Goal: Task Accomplishment & Management: Manage account settings

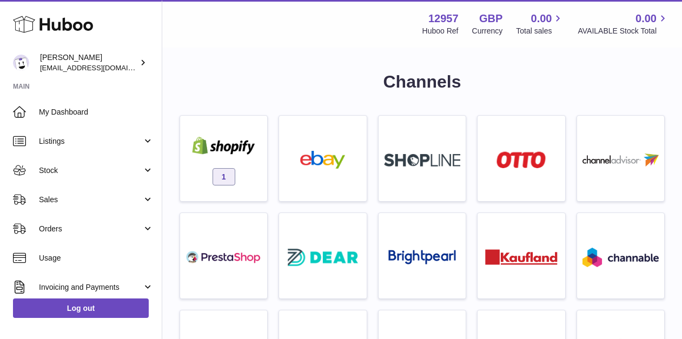
click at [223, 176] on span "1" at bounding box center [223, 176] width 23 height 17
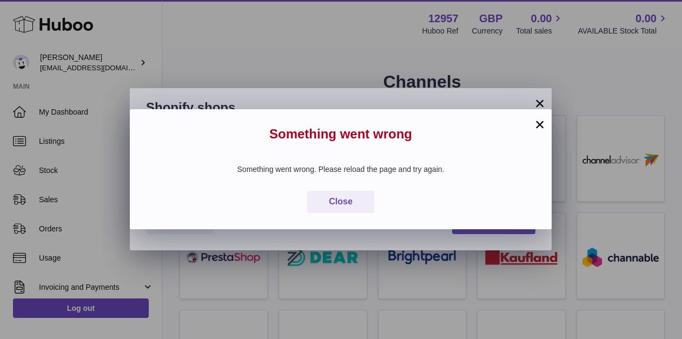
click at [343, 213] on div "Something went wrong. Please reload the page and try again. Close" at bounding box center [341, 188] width 422 height 81
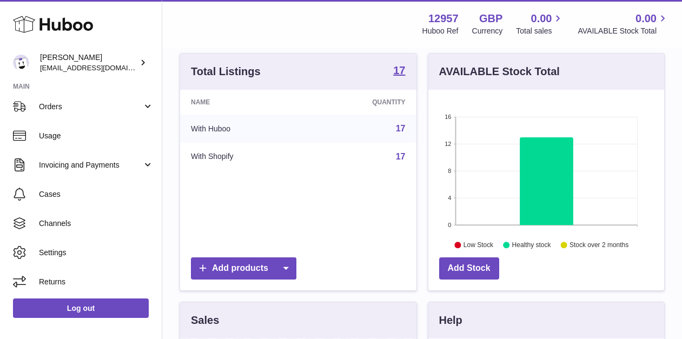
scroll to position [123, 0]
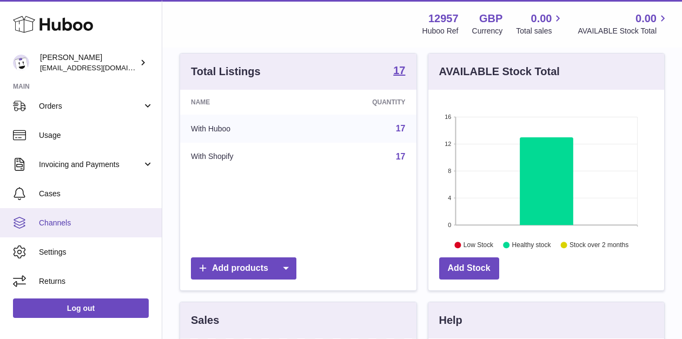
click at [43, 218] on span "Channels" at bounding box center [96, 223] width 115 height 10
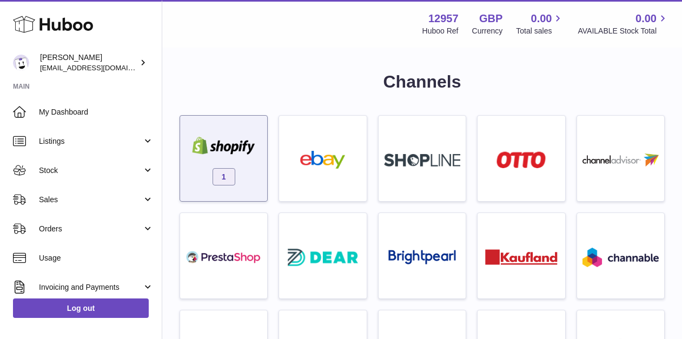
click at [224, 179] on span "1" at bounding box center [223, 176] width 23 height 17
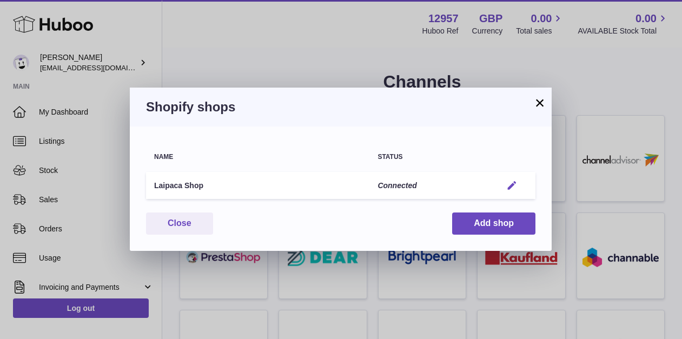
click at [512, 188] on em "button" at bounding box center [511, 185] width 11 height 11
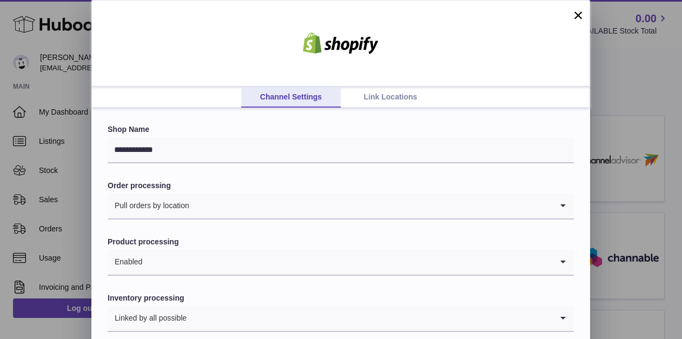
scroll to position [39, 0]
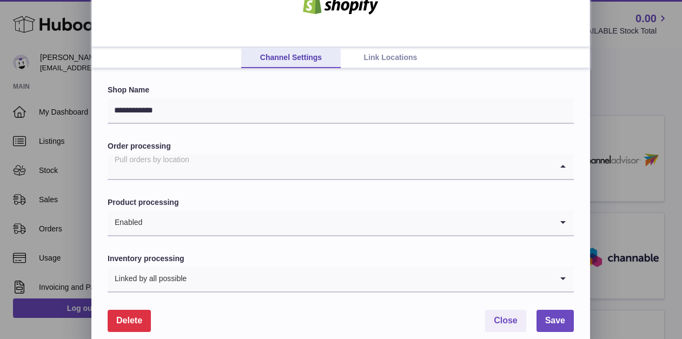
click at [230, 169] on input "Search for option" at bounding box center [330, 166] width 444 height 25
click at [384, 54] on link "Link Locations" at bounding box center [389, 58] width 99 height 21
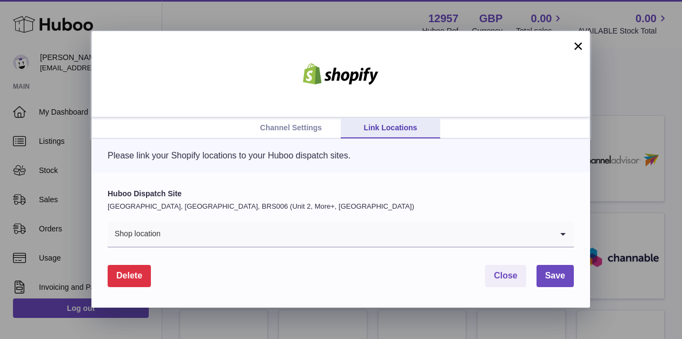
click at [285, 231] on input "Search for option" at bounding box center [356, 234] width 391 height 25
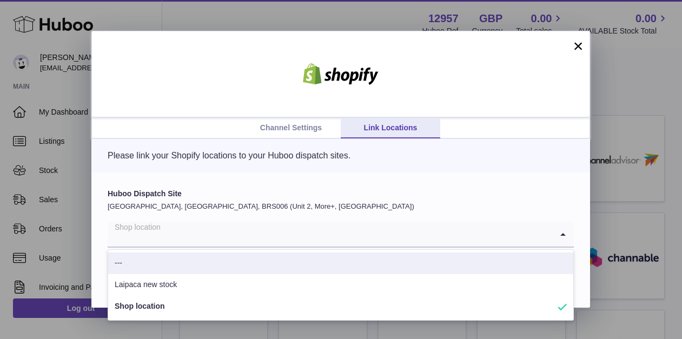
click at [240, 264] on li "---" at bounding box center [340, 263] width 465 height 22
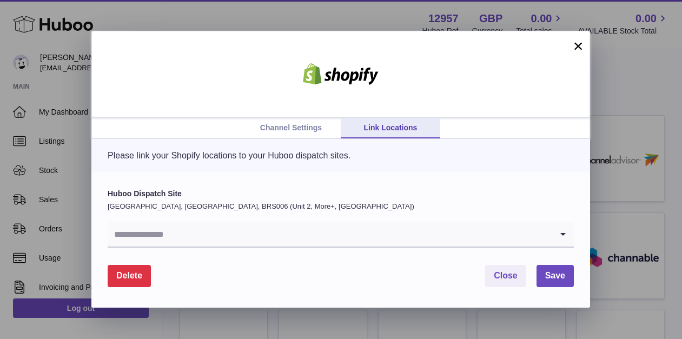
click at [217, 232] on input "Search for option" at bounding box center [330, 234] width 444 height 25
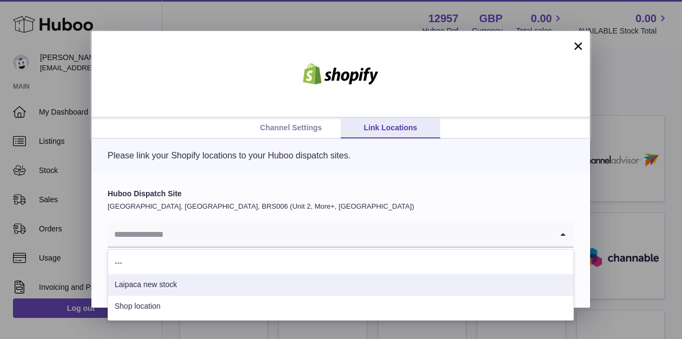
click at [190, 287] on li "Laipaca new stock" at bounding box center [340, 285] width 465 height 22
click at [212, 234] on input "Search for option" at bounding box center [330, 234] width 444 height 25
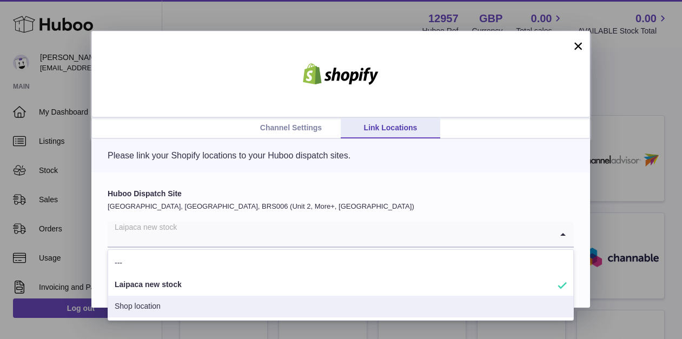
click at [179, 303] on li "Shop location" at bounding box center [340, 307] width 465 height 22
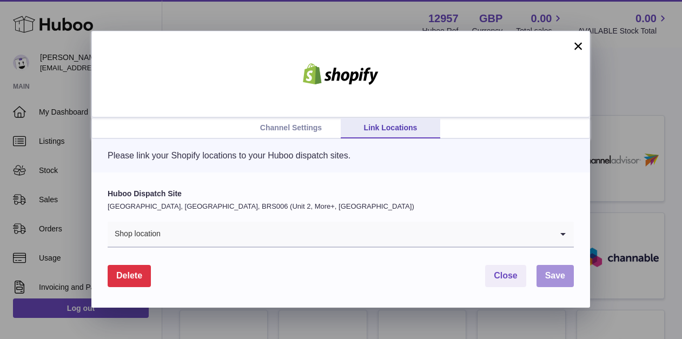
click at [553, 279] on span "Save" at bounding box center [555, 275] width 20 height 9
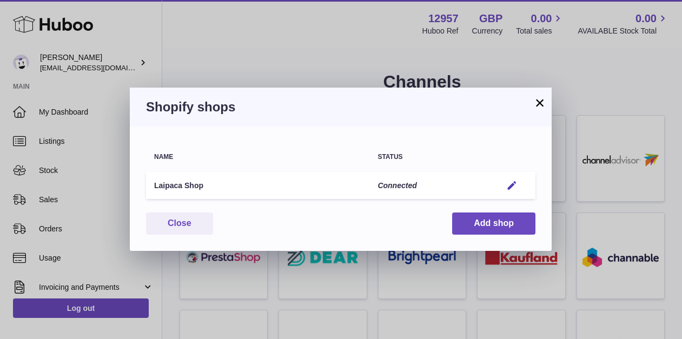
click at [544, 101] on button "×" at bounding box center [539, 102] width 13 height 13
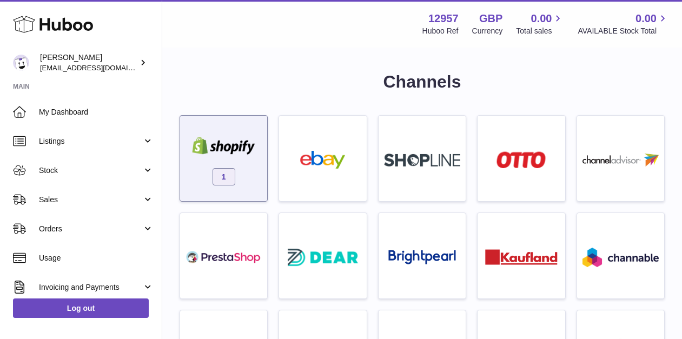
click at [237, 166] on div "1" at bounding box center [223, 160] width 76 height 69
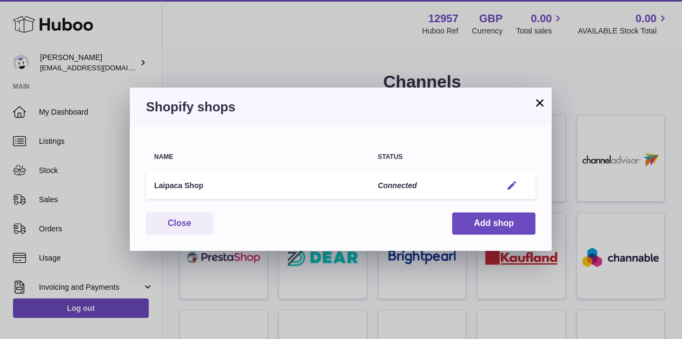
click at [507, 188] on em "button" at bounding box center [511, 185] width 11 height 11
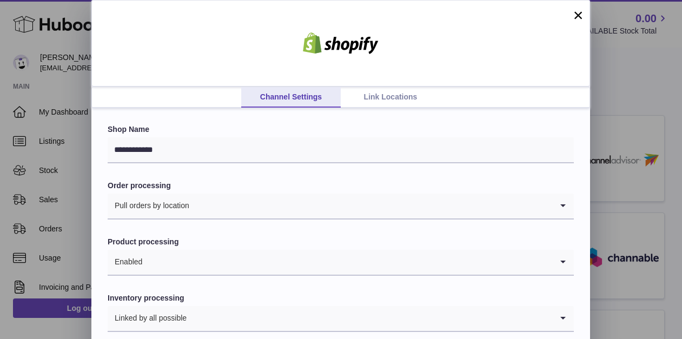
click at [379, 97] on link "Link Locations" at bounding box center [389, 97] width 99 height 21
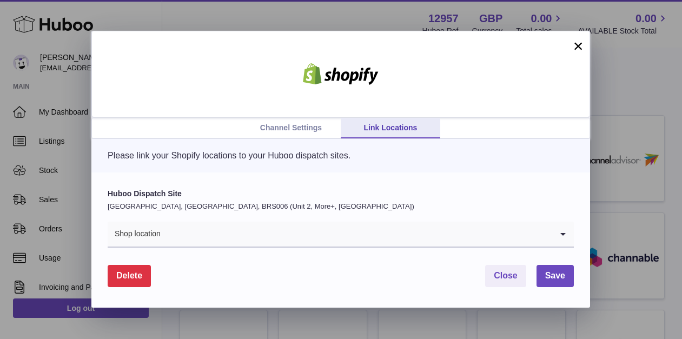
click at [579, 48] on button "×" at bounding box center [577, 45] width 13 height 13
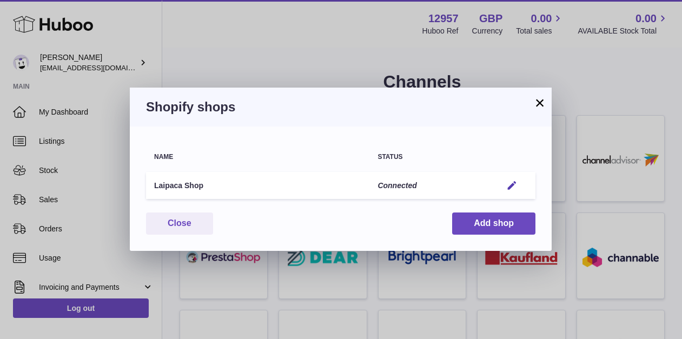
click at [537, 108] on button "×" at bounding box center [539, 102] width 13 height 13
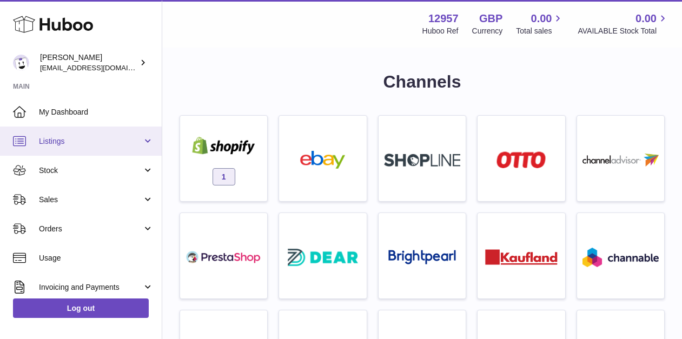
click at [53, 132] on link "Listings" at bounding box center [81, 140] width 162 height 29
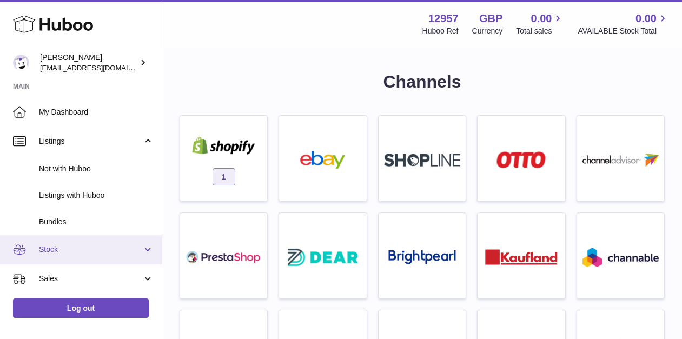
click at [69, 247] on span "Stock" at bounding box center [90, 249] width 103 height 10
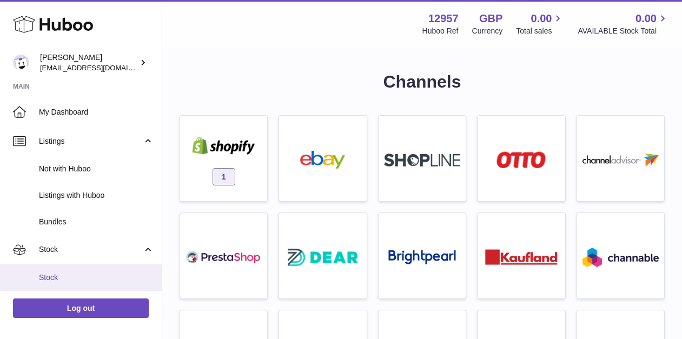
click at [71, 278] on span "Stock" at bounding box center [96, 277] width 115 height 10
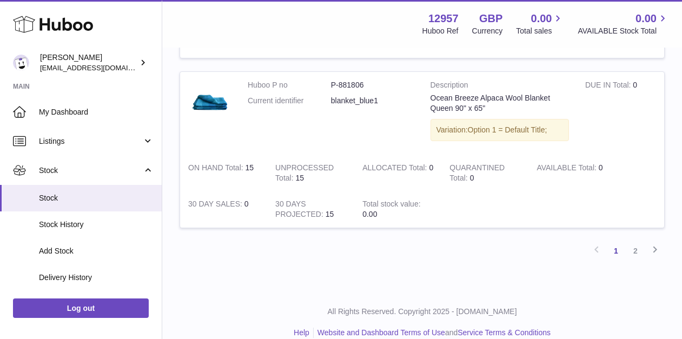
scroll to position [1666, 0]
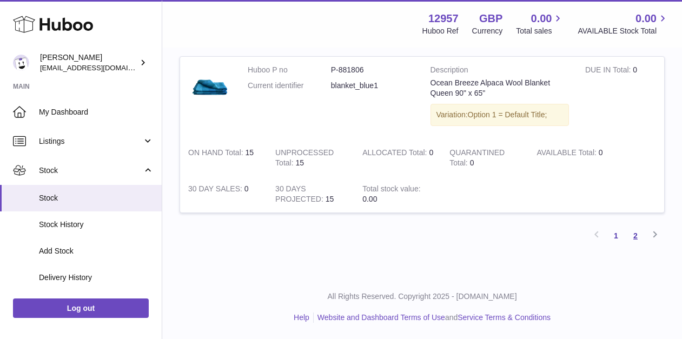
click at [633, 235] on link "2" at bounding box center [634, 235] width 19 height 19
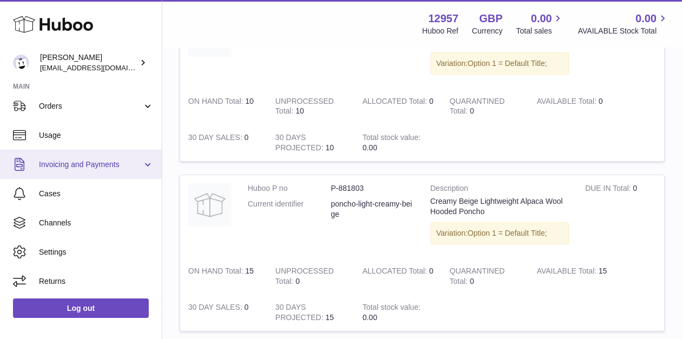
scroll to position [210, 0]
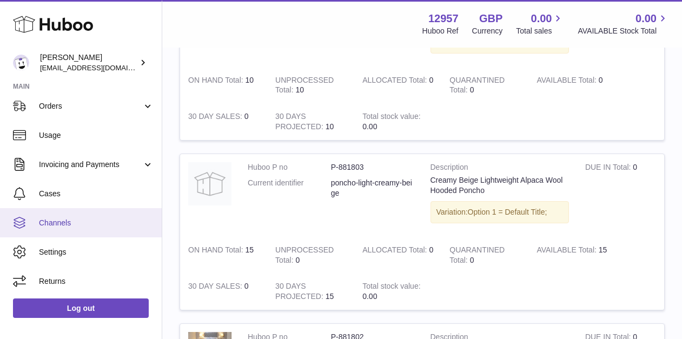
click at [91, 224] on span "Channels" at bounding box center [96, 223] width 115 height 10
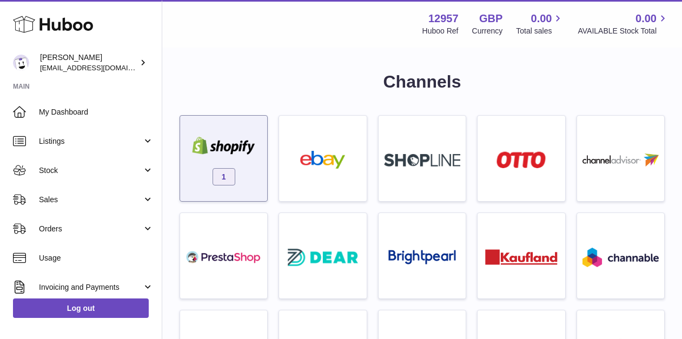
click at [221, 182] on span "1" at bounding box center [223, 176] width 23 height 17
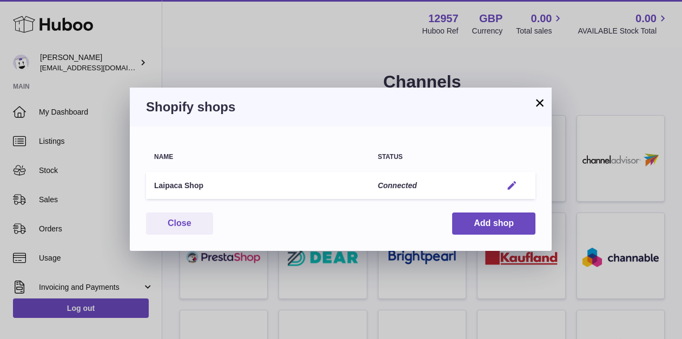
click at [514, 184] on em "button" at bounding box center [511, 185] width 11 height 11
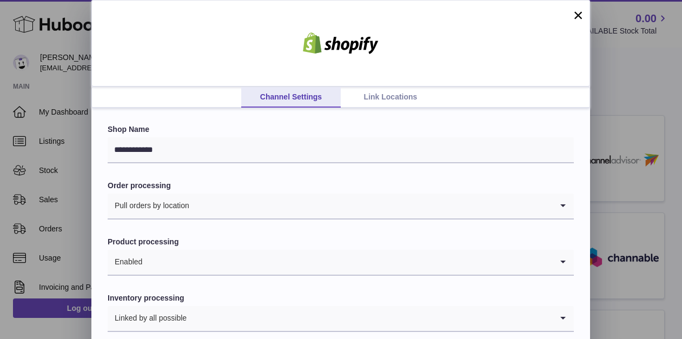
click at [236, 199] on input "Search for option" at bounding box center [371, 205] width 362 height 25
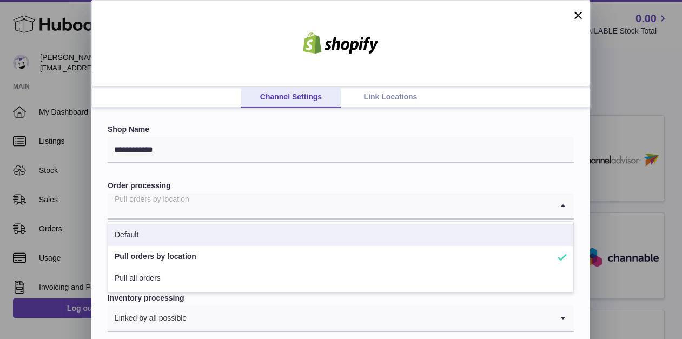
click at [205, 232] on li "Default" at bounding box center [340, 235] width 465 height 22
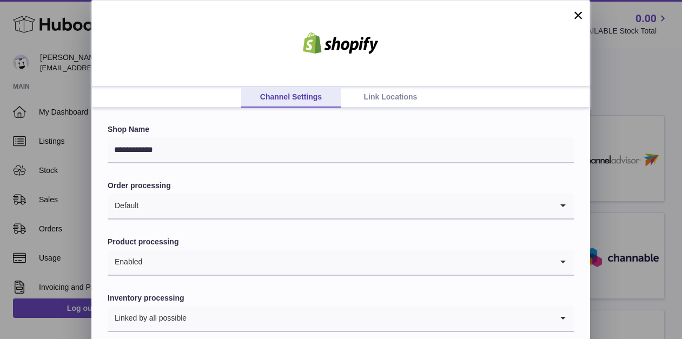
scroll to position [54, 0]
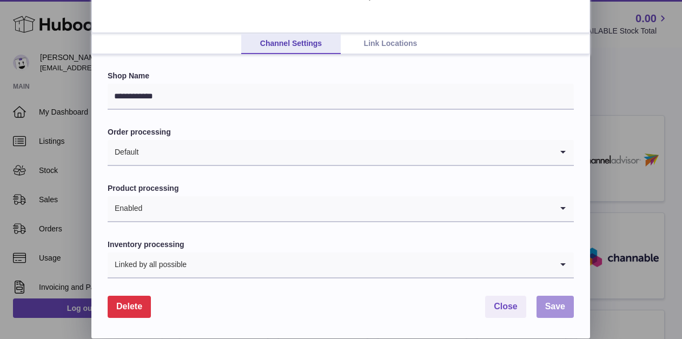
click at [546, 315] on button "Save" at bounding box center [554, 307] width 37 height 22
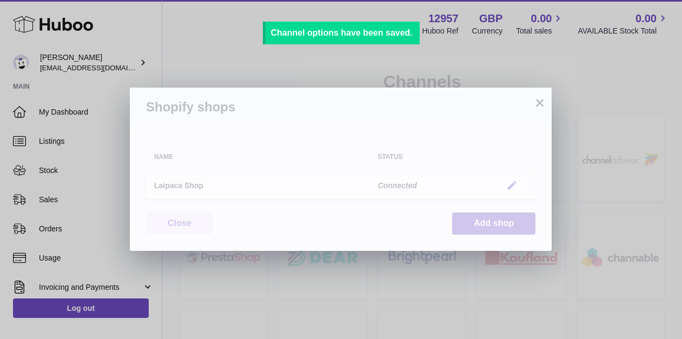
scroll to position [0, 0]
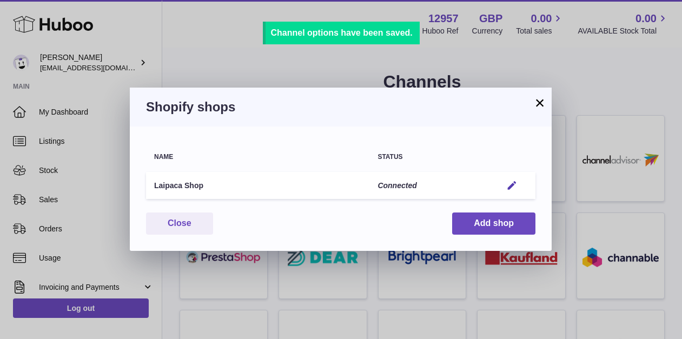
click at [538, 104] on button "×" at bounding box center [539, 102] width 13 height 13
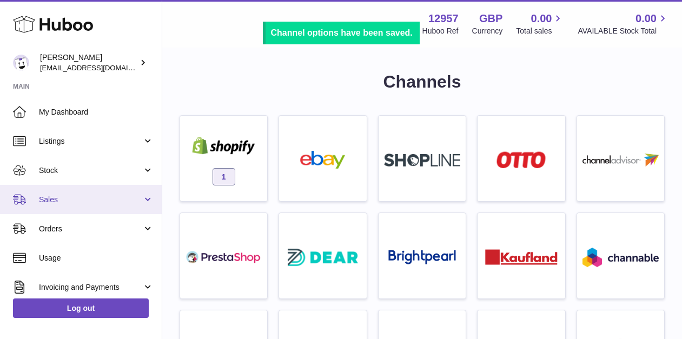
click at [60, 196] on span "Sales" at bounding box center [90, 200] width 103 height 10
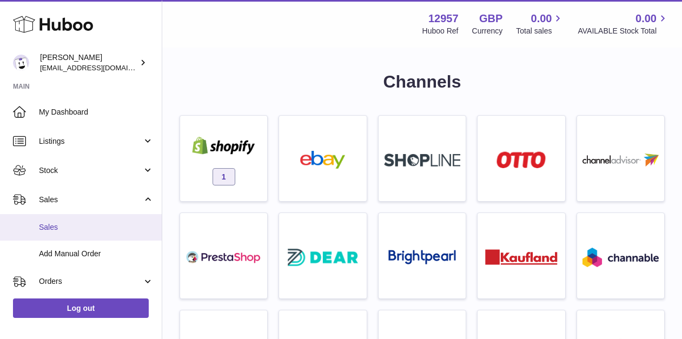
click at [59, 220] on link "Sales" at bounding box center [81, 227] width 162 height 26
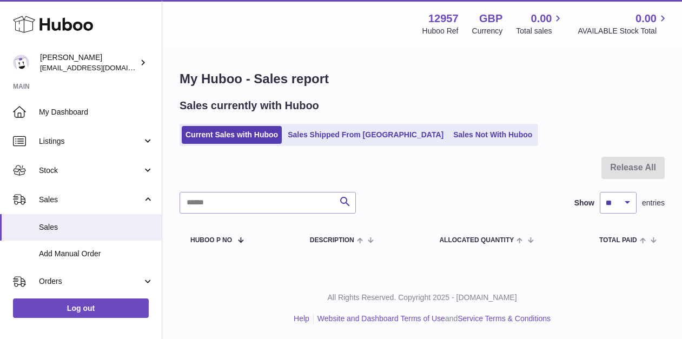
scroll to position [1, 0]
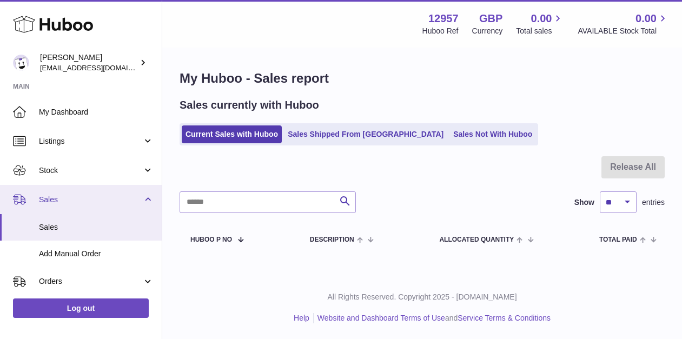
click at [54, 201] on span "Sales" at bounding box center [90, 200] width 103 height 10
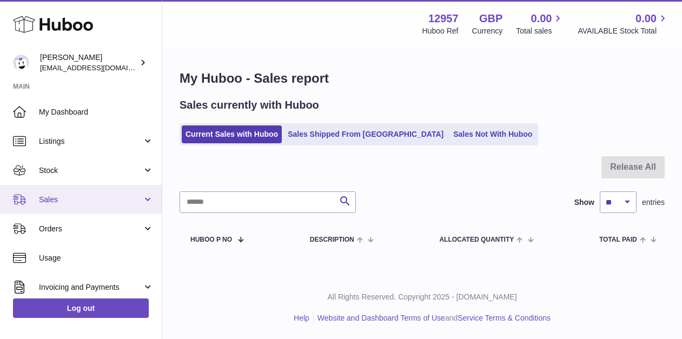
click at [52, 213] on link "Sales" at bounding box center [81, 199] width 162 height 29
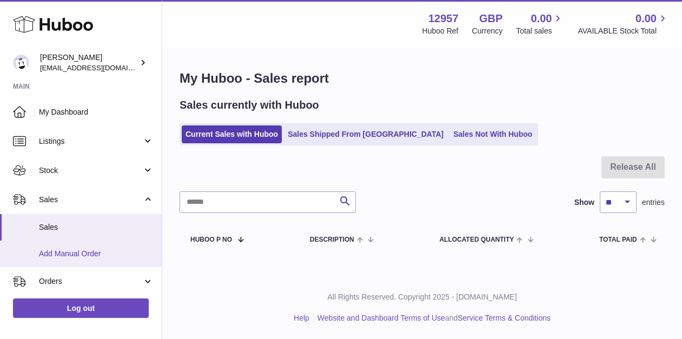
click at [55, 253] on span "Add Manual Order" at bounding box center [96, 254] width 115 height 10
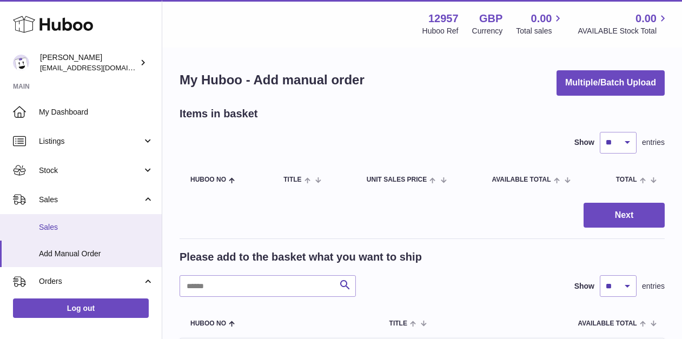
click at [80, 222] on span "Sales" at bounding box center [96, 227] width 115 height 10
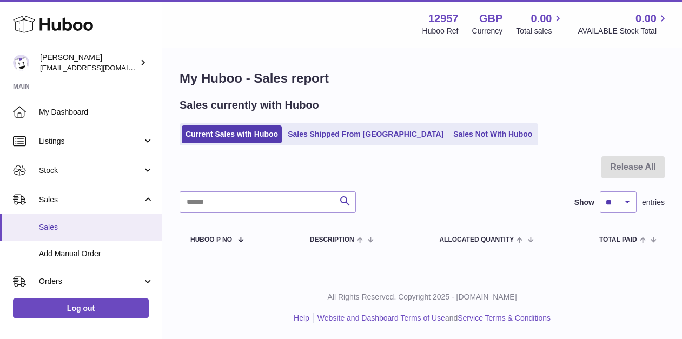
scroll to position [54, 0]
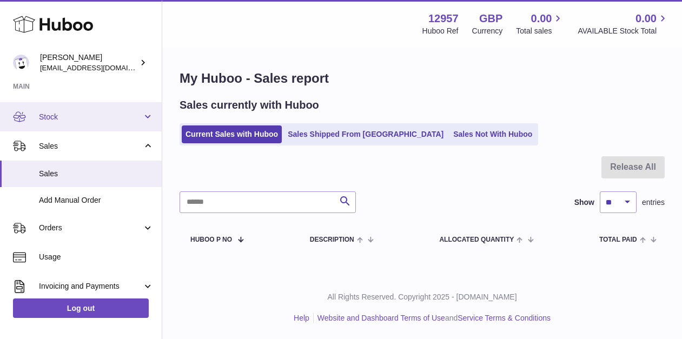
click at [84, 121] on span "Stock" at bounding box center [90, 117] width 103 height 10
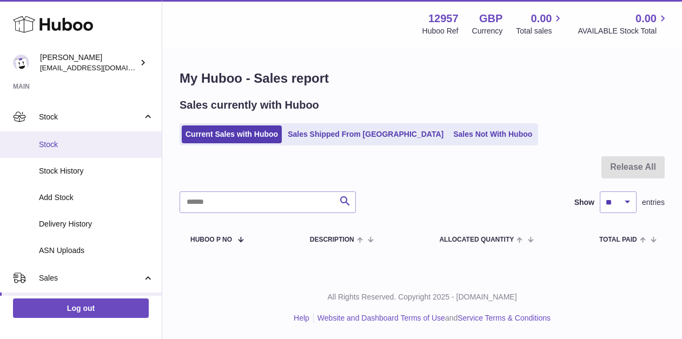
click at [79, 142] on span "Stock" at bounding box center [96, 144] width 115 height 10
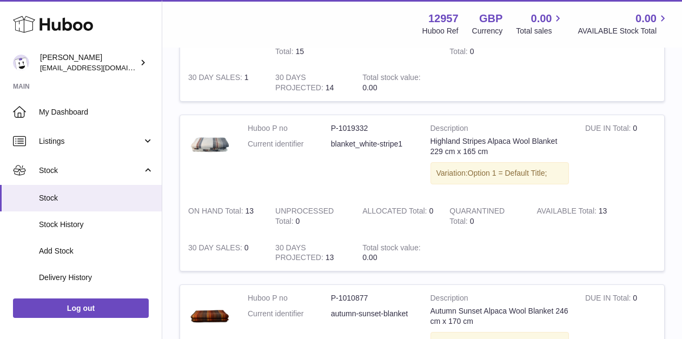
scroll to position [269, 0]
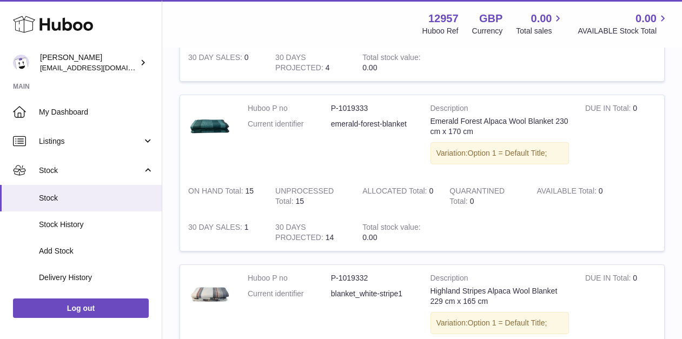
drag, startPoint x: 309, startPoint y: 204, endPoint x: 276, endPoint y: 189, distance: 36.1
click at [276, 189] on td "UNPROCESSED Total 15" at bounding box center [310, 196] width 87 height 37
